Goal: Register for event/course

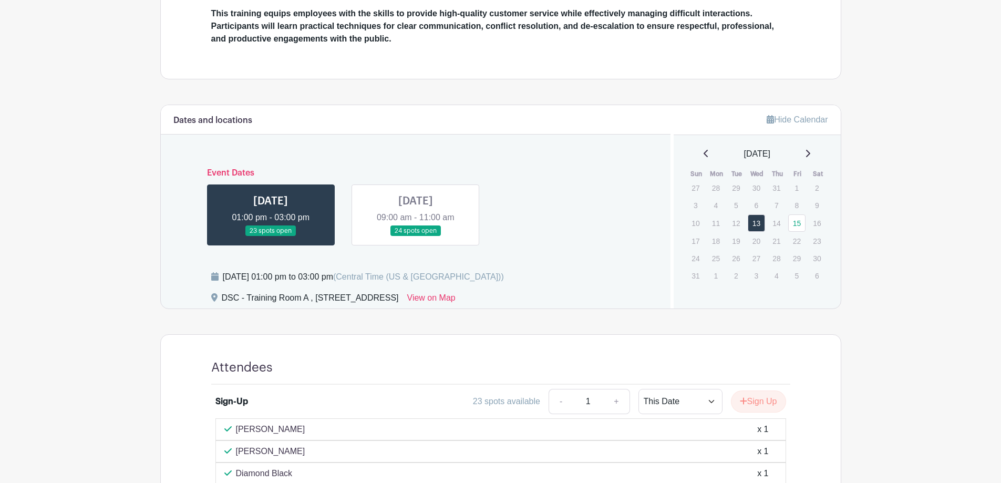
scroll to position [258, 0]
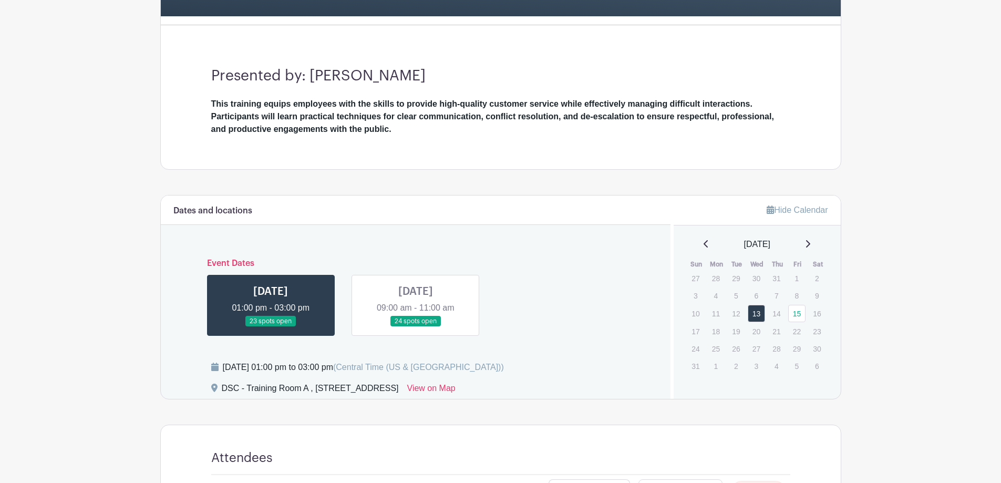
click at [416, 327] on link at bounding box center [416, 327] width 0 height 0
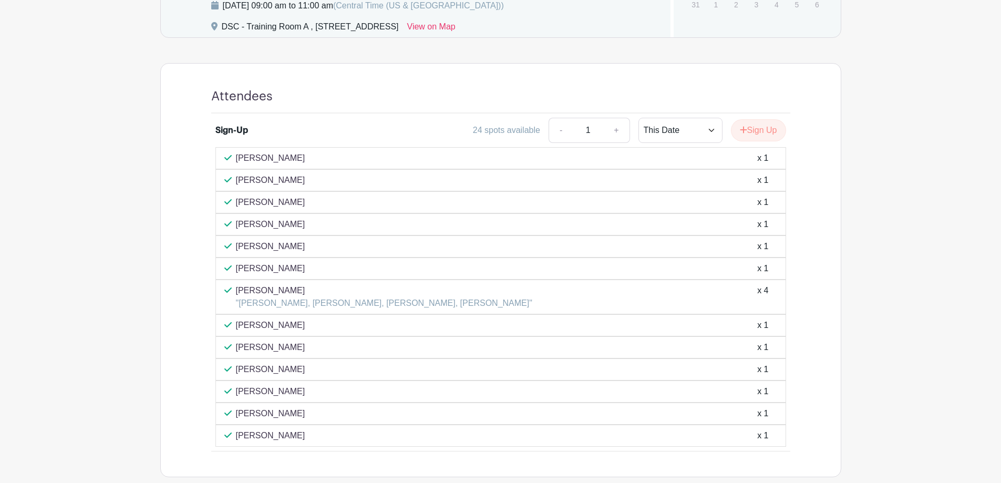
scroll to position [626, 0]
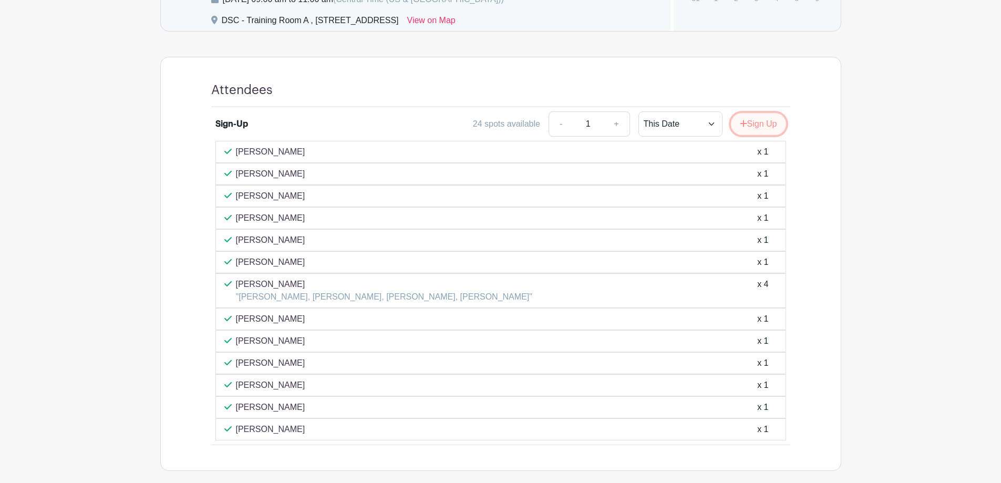
click at [765, 125] on button "Sign Up" at bounding box center [758, 124] width 55 height 22
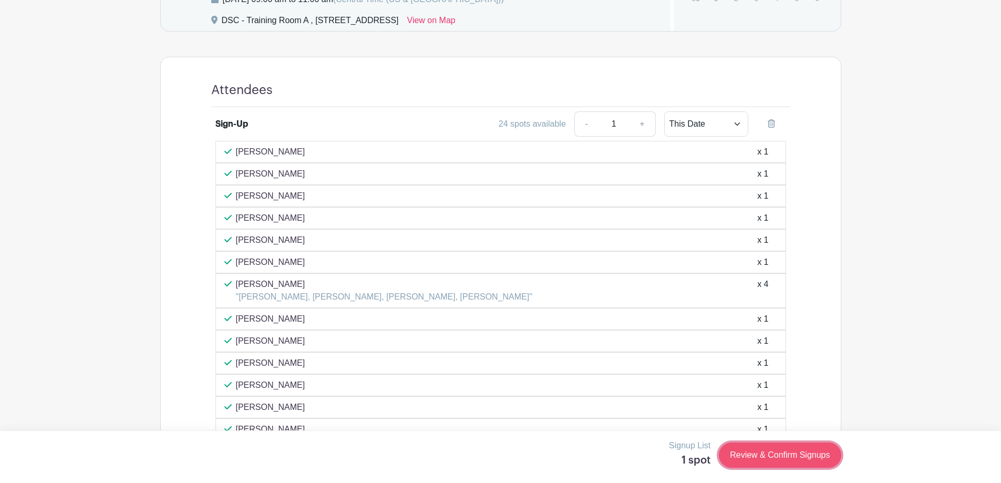
click at [769, 453] on link "Review & Confirm Signups" at bounding box center [780, 454] width 122 height 25
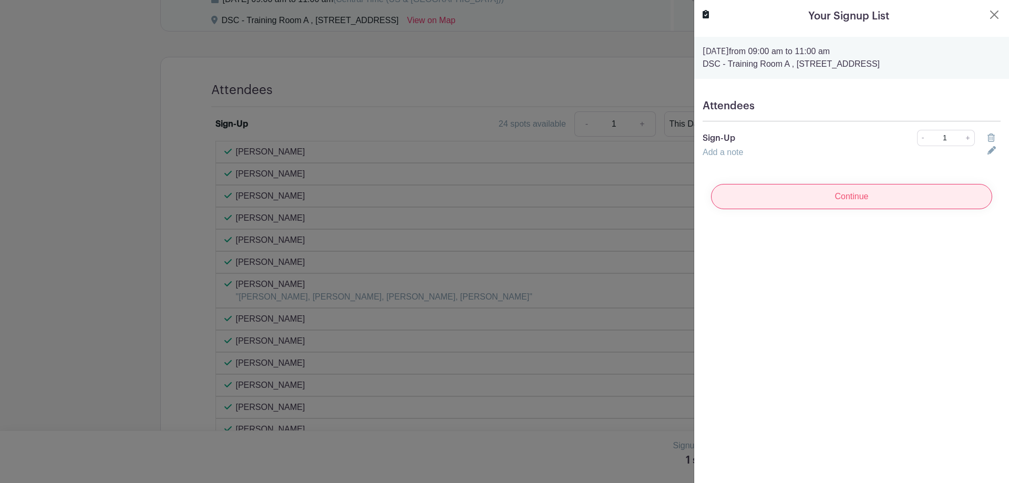
click at [812, 195] on input "Continue" at bounding box center [851, 196] width 281 height 25
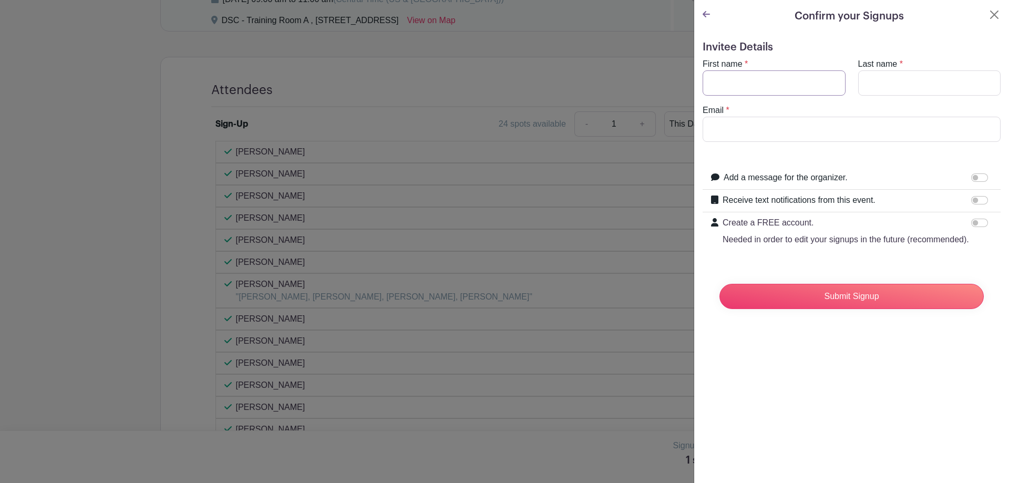
click at [757, 76] on input "First name" at bounding box center [773, 82] width 143 height 25
type input "Carina"
type input "[PERSON_NAME]"
type input "[EMAIL_ADDRESS][DOMAIN_NAME]"
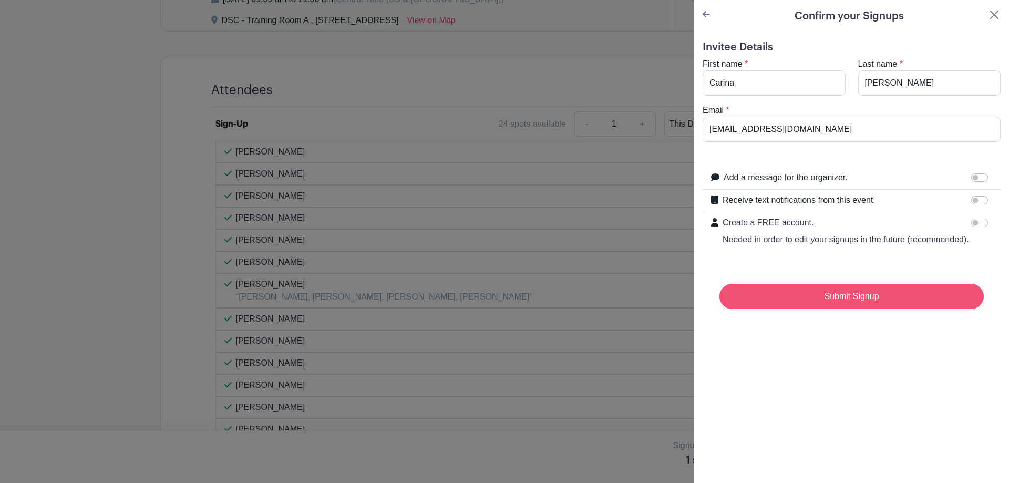
click at [849, 309] on input "Submit Signup" at bounding box center [851, 296] width 264 height 25
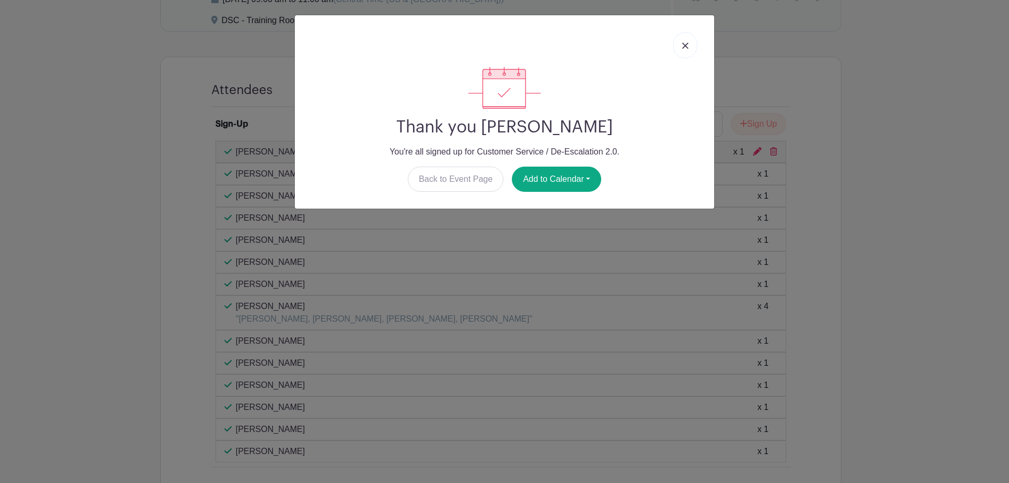
click at [691, 38] on link at bounding box center [685, 45] width 24 height 26
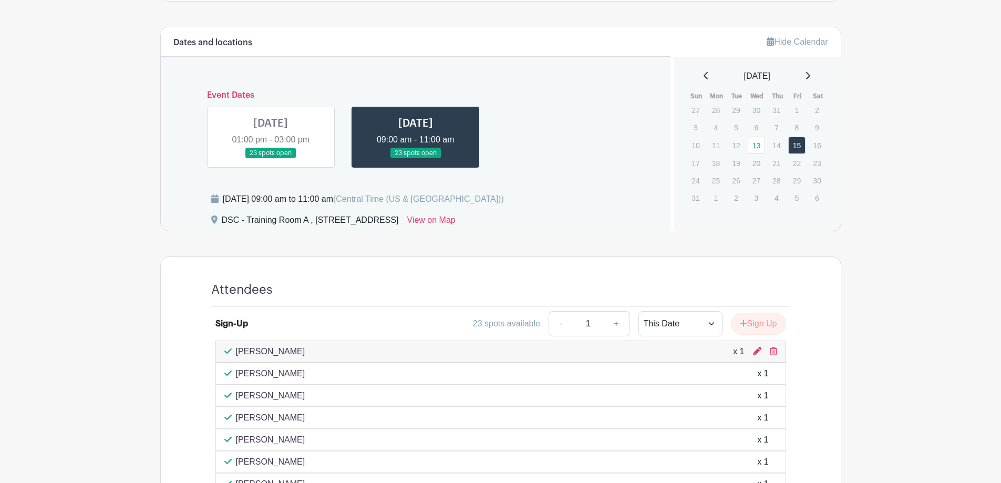
scroll to position [416, 0]
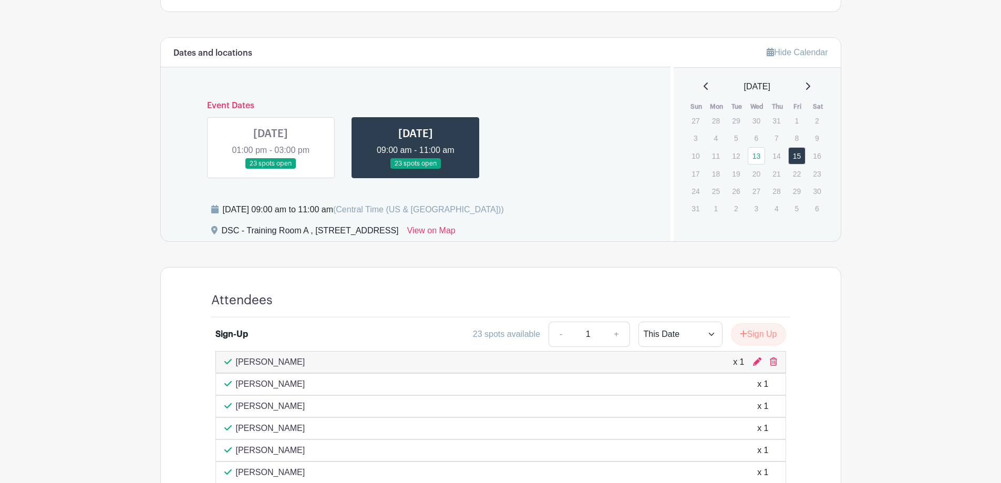
click at [271, 169] on link at bounding box center [271, 169] width 0 height 0
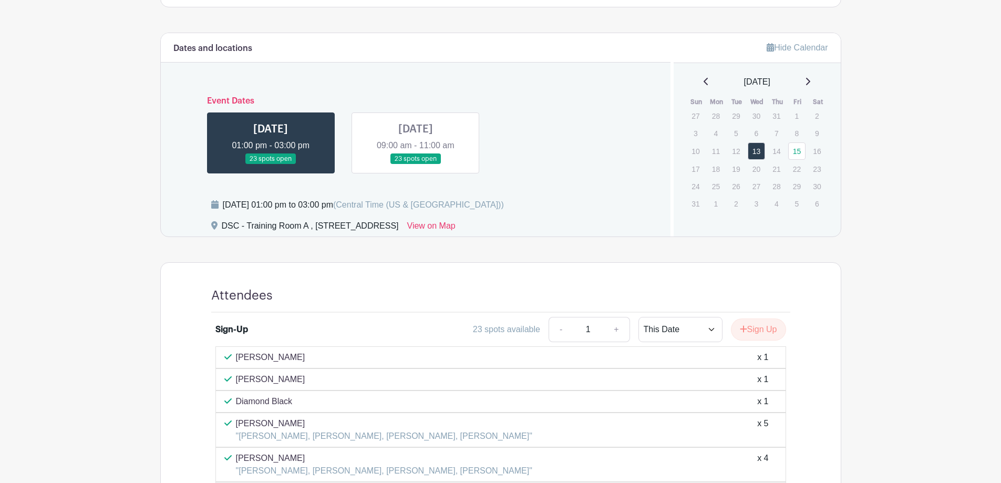
scroll to position [416, 0]
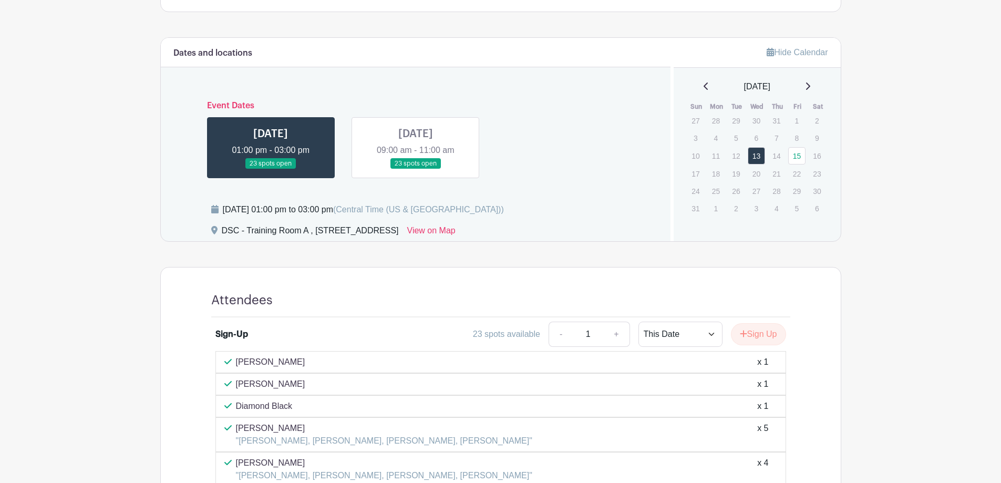
click at [416, 169] on link at bounding box center [416, 169] width 0 height 0
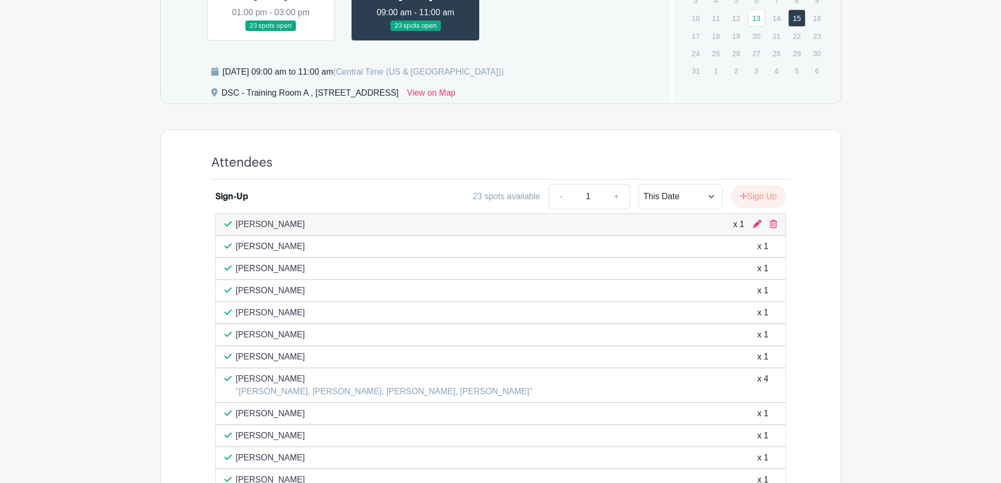
scroll to position [679, 0]
